Goal: Task Accomplishment & Management: Manage account settings

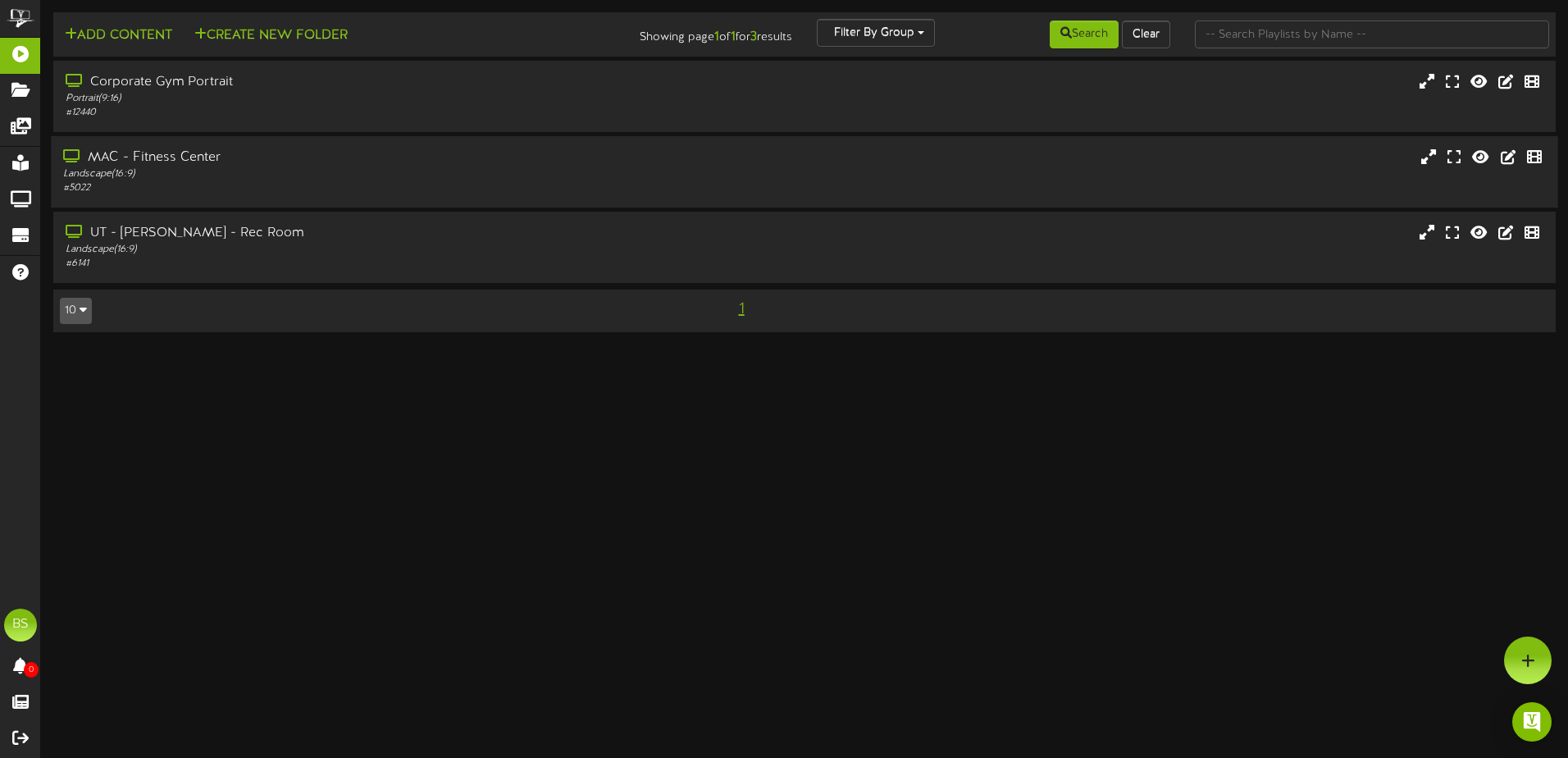
click at [492, 153] on div "MAC - Fitness Center" at bounding box center [364, 157] width 603 height 19
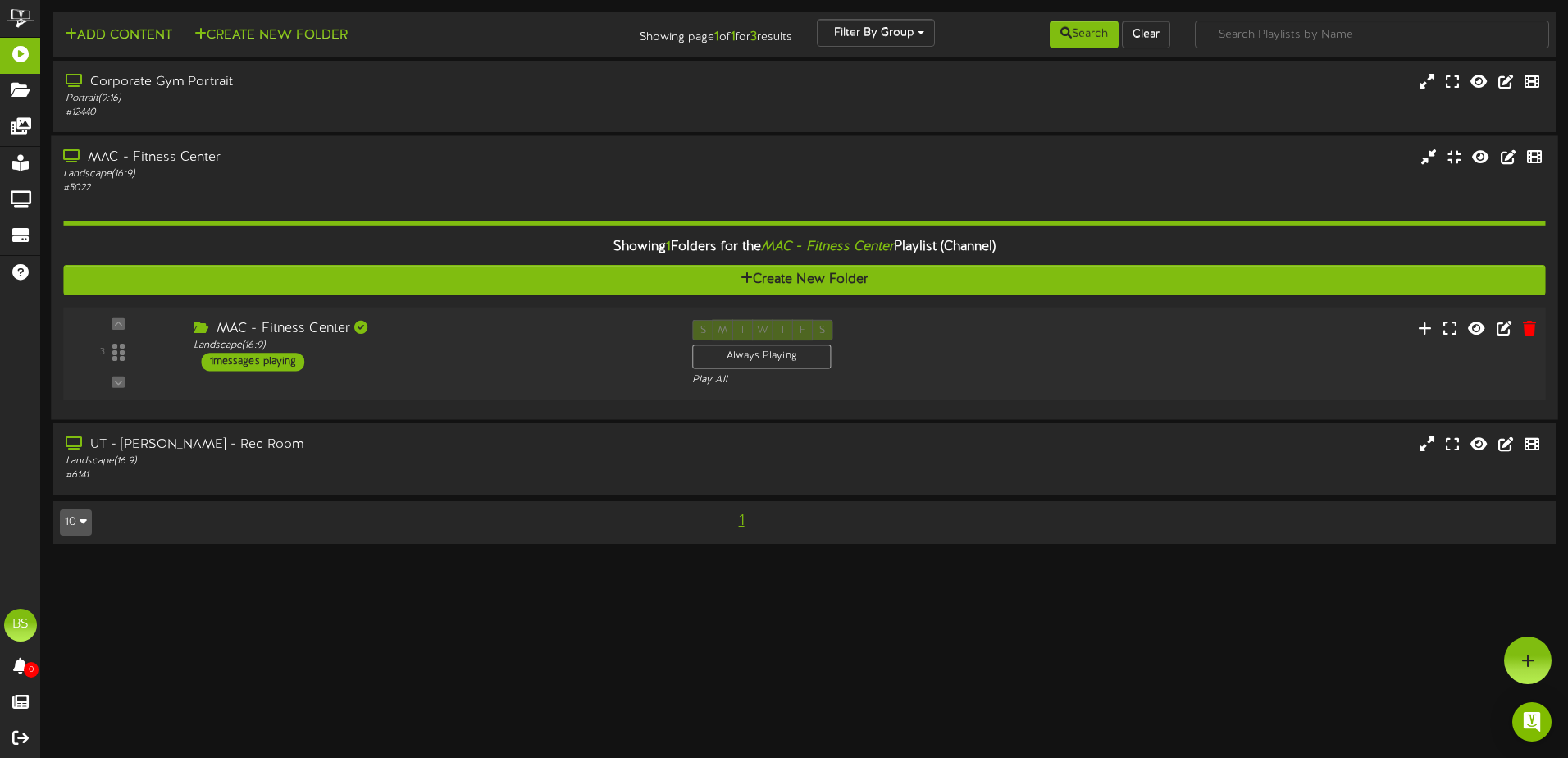
click at [987, 339] on div "S M T W T F S Always Playing Play All" at bounding box center [866, 353] width 373 height 67
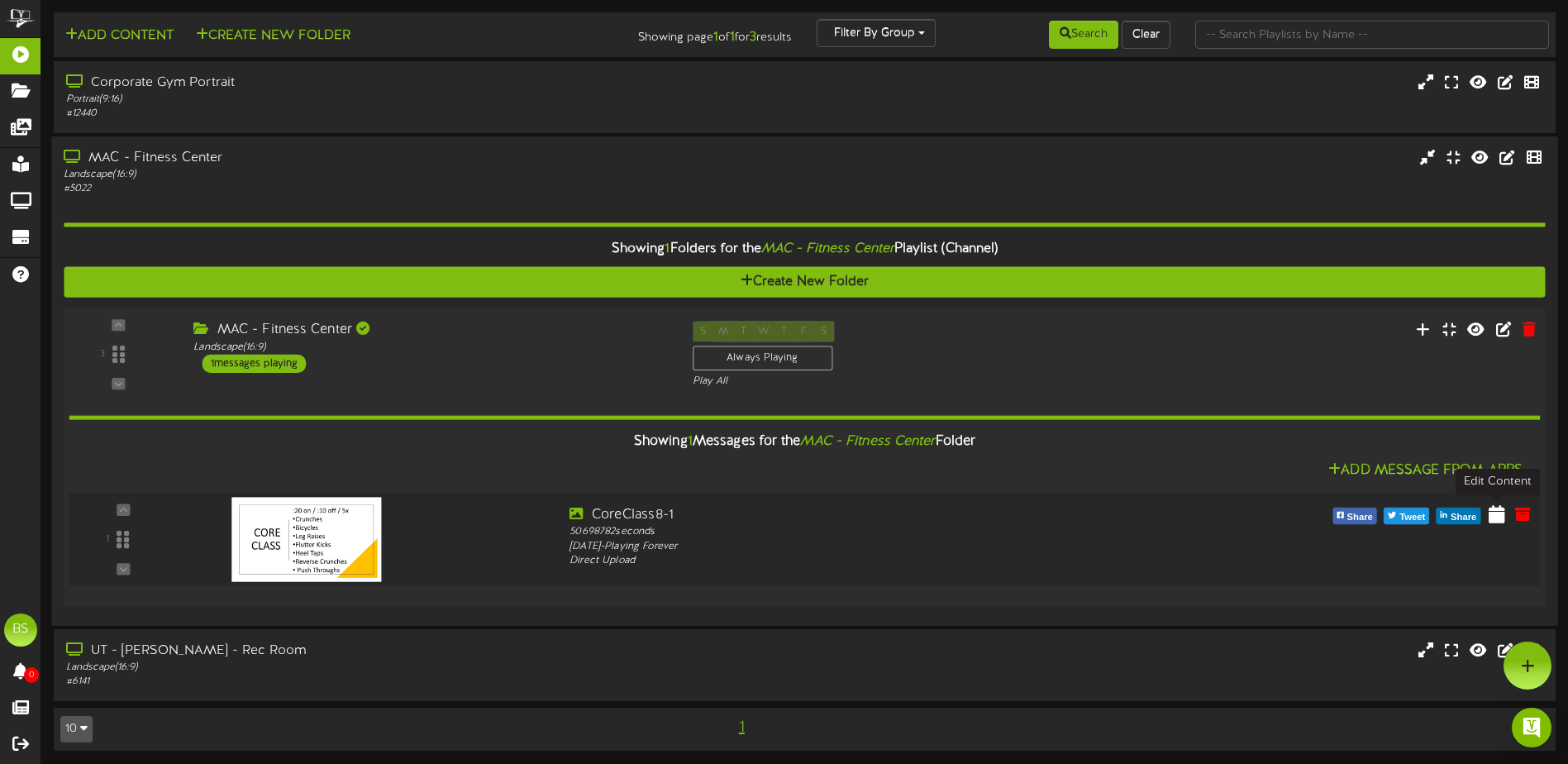
click at [1486, 514] on button at bounding box center [1497, 517] width 27 height 27
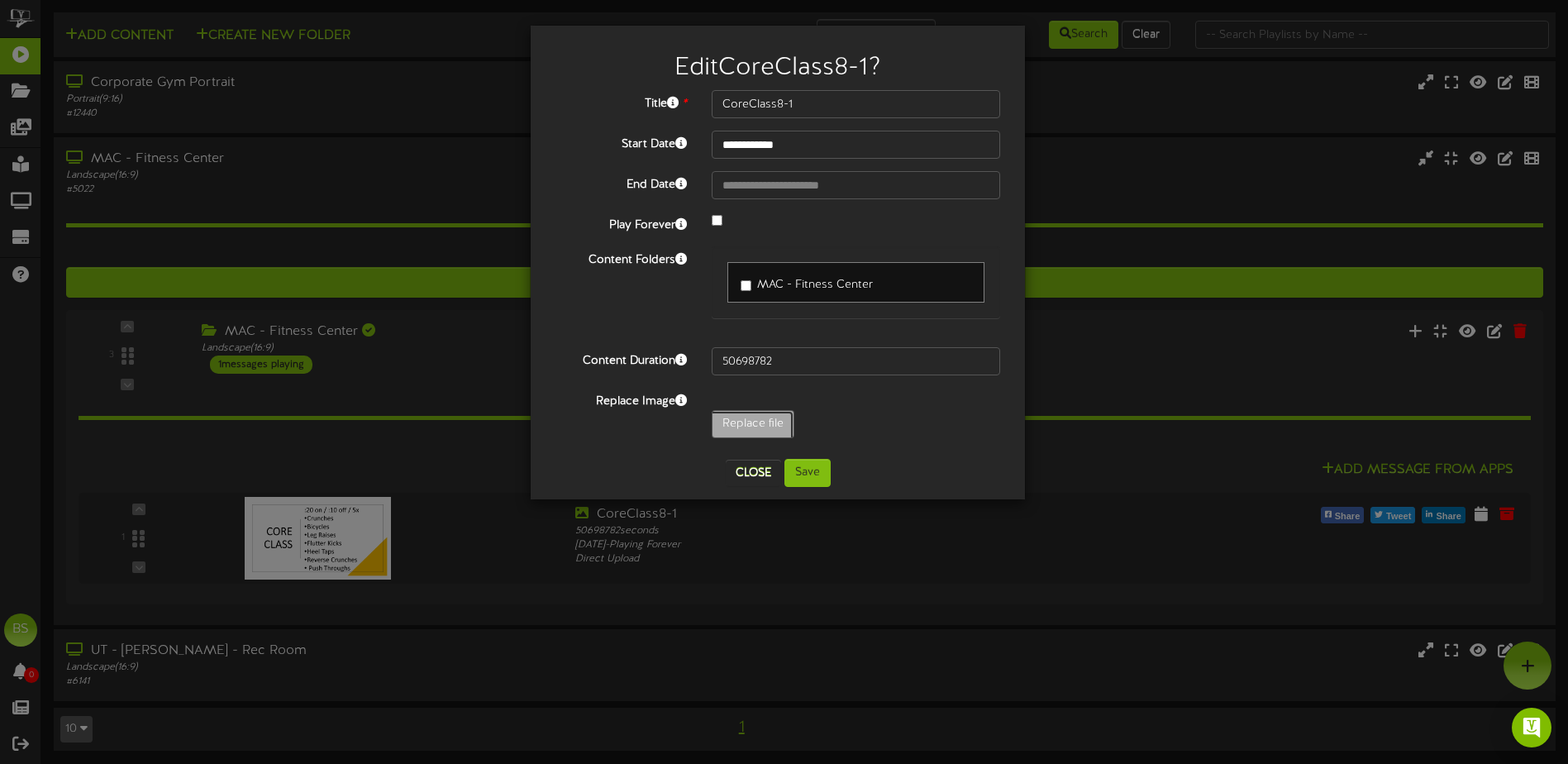
type input "**********"
type input "HIIT4-2"
click at [797, 477] on button "Save" at bounding box center [807, 473] width 46 height 29
